Goal: Information Seeking & Learning: Learn about a topic

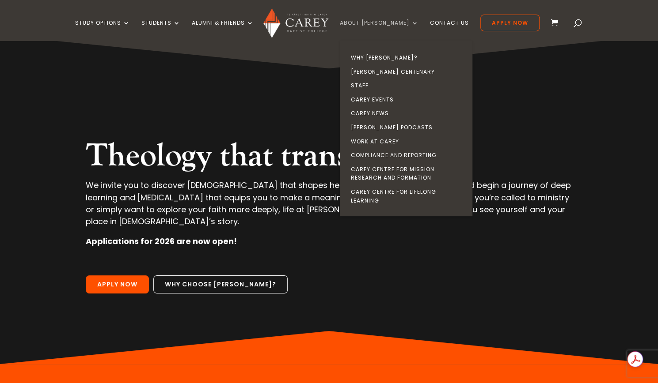
click at [368, 22] on link "About [PERSON_NAME]" at bounding box center [379, 30] width 79 height 21
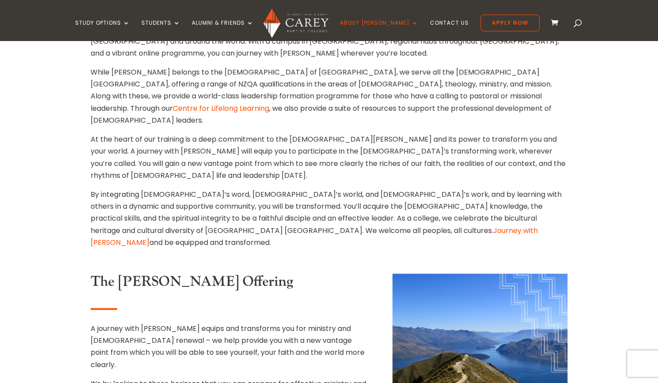
scroll to position [309, 0]
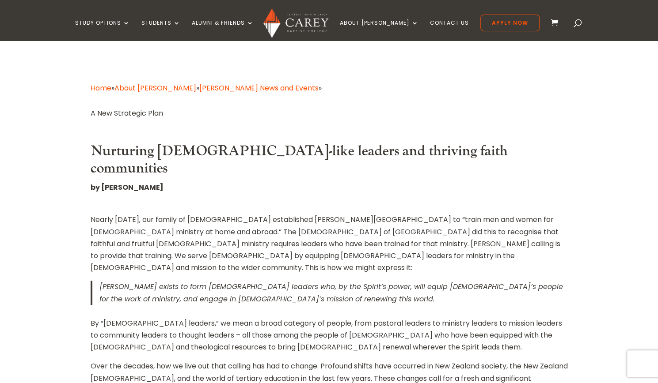
scroll to position [88, 0]
